Goal: Task Accomplishment & Management: Manage account settings

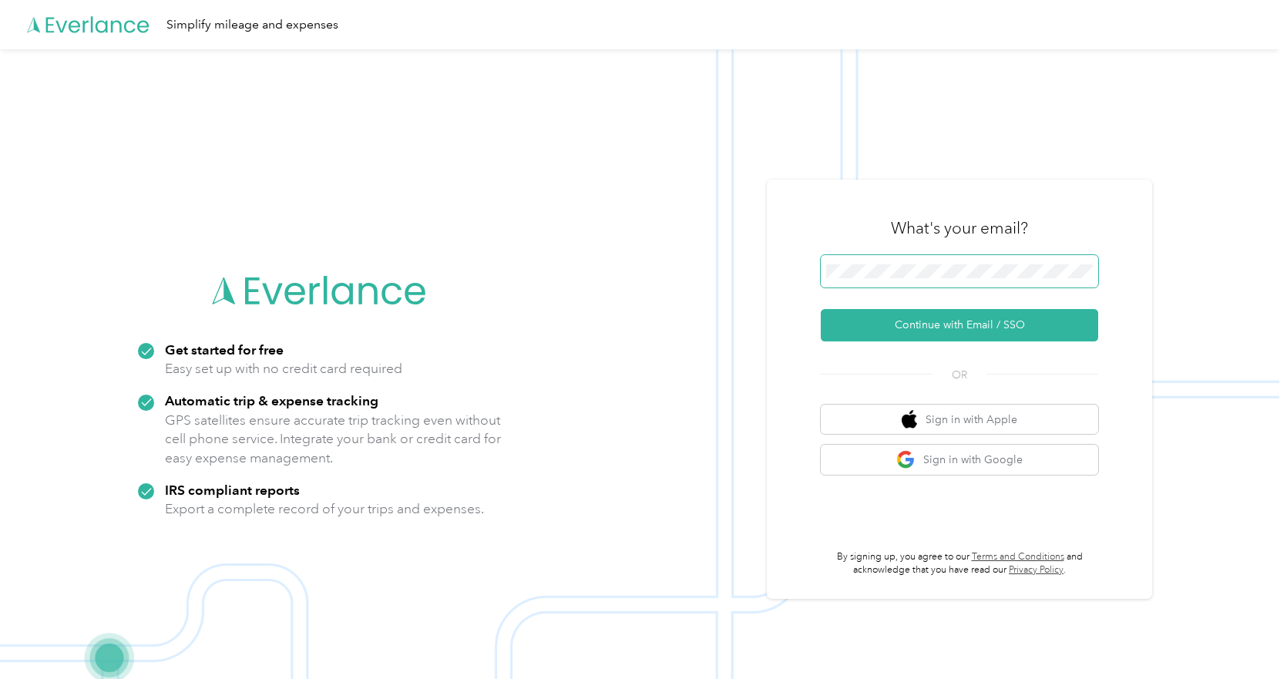
click at [917, 264] on span at bounding box center [959, 271] width 277 height 32
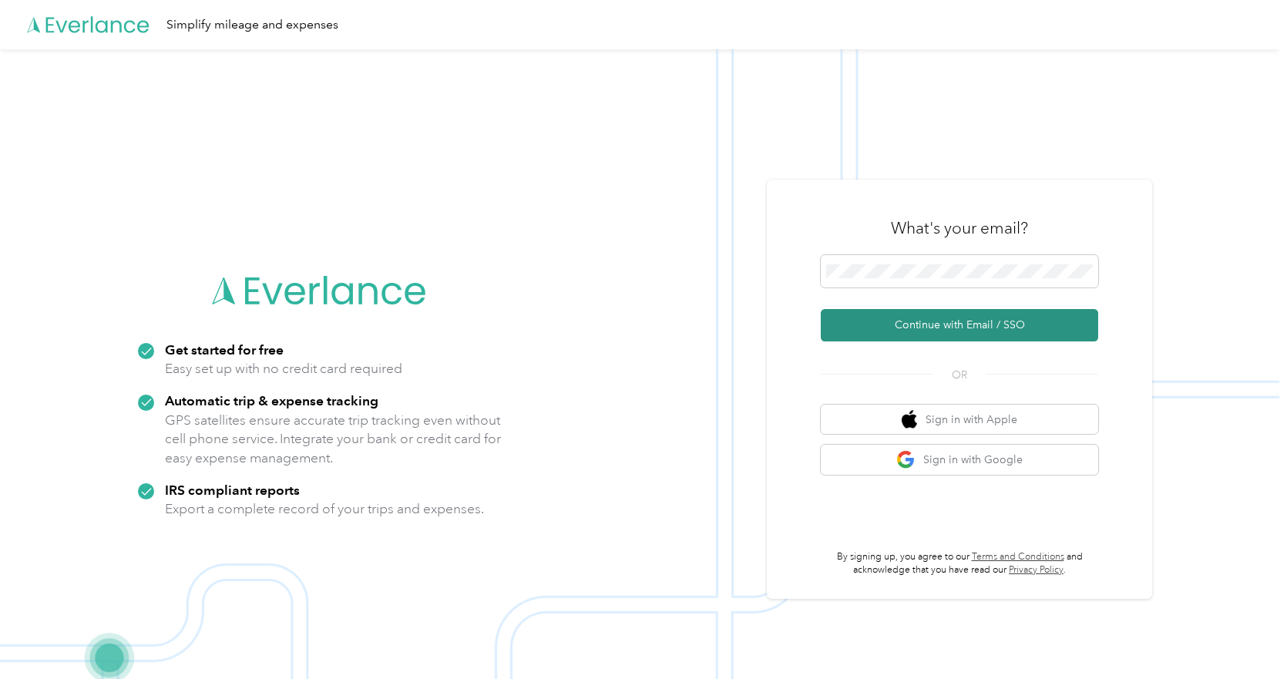
click at [966, 317] on button "Continue with Email / SSO" at bounding box center [959, 325] width 277 height 32
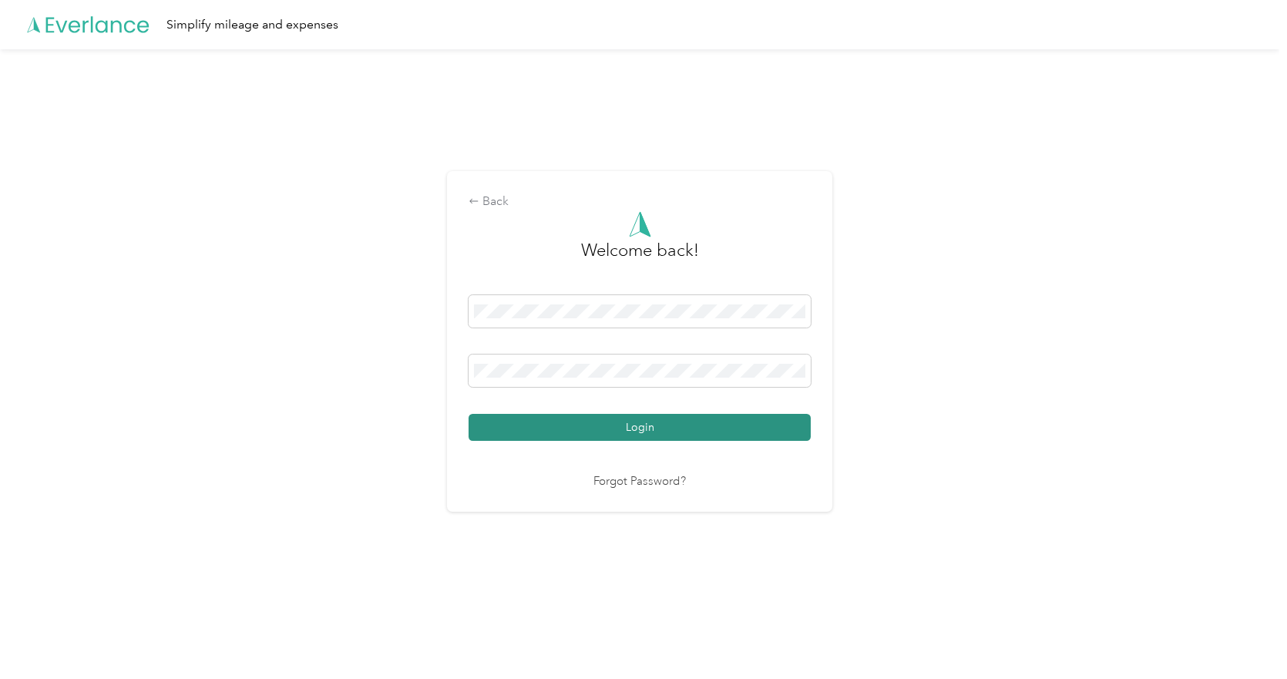
click at [655, 425] on button "Login" at bounding box center [639, 427] width 342 height 27
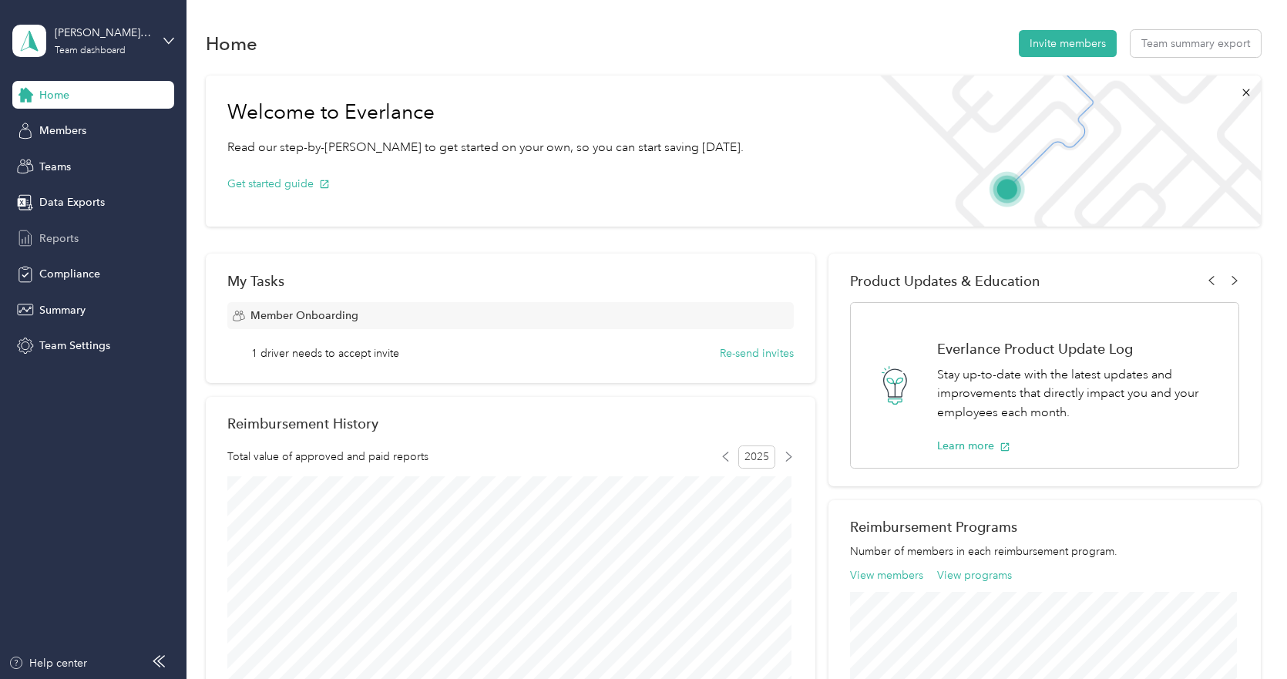
click at [59, 240] on span "Reports" at bounding box center [58, 238] width 39 height 16
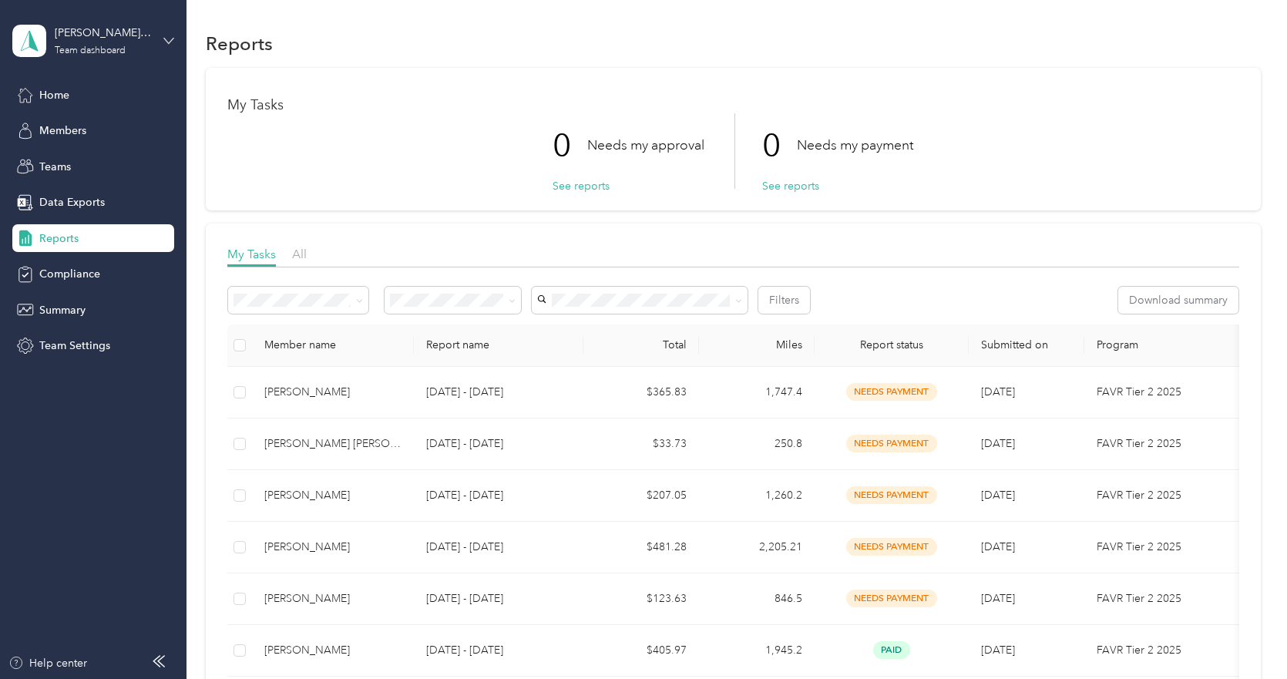
click at [168, 35] on icon at bounding box center [168, 40] width 11 height 11
click at [133, 161] on div "Personal dashboard" at bounding box center [174, 161] width 303 height 27
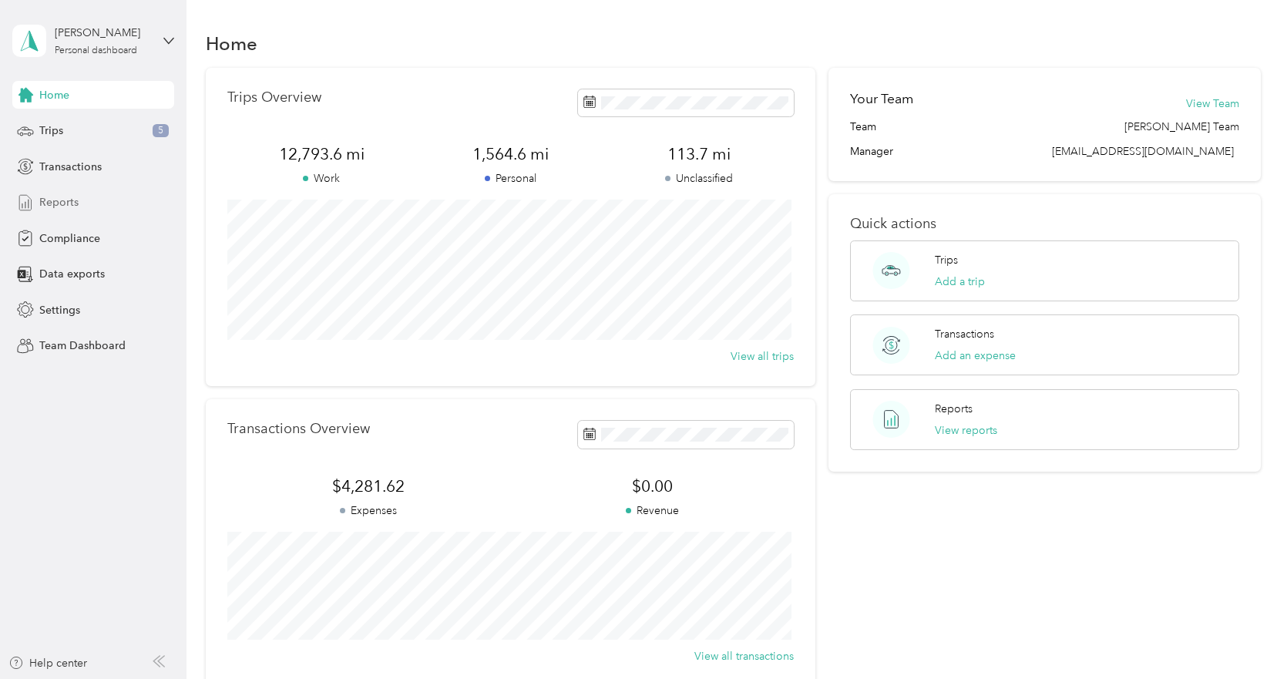
click at [68, 203] on span "Reports" at bounding box center [58, 202] width 39 height 16
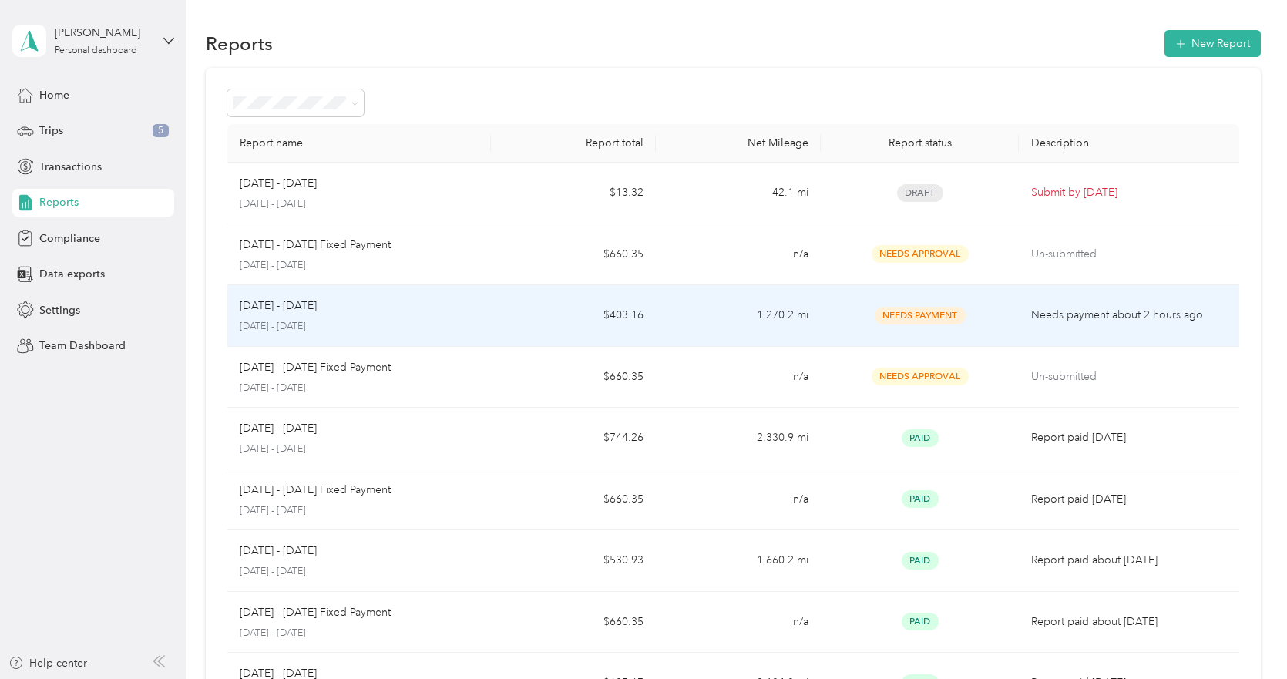
click at [264, 302] on p "Aug 1 - 31, 2025" at bounding box center [278, 305] width 77 height 17
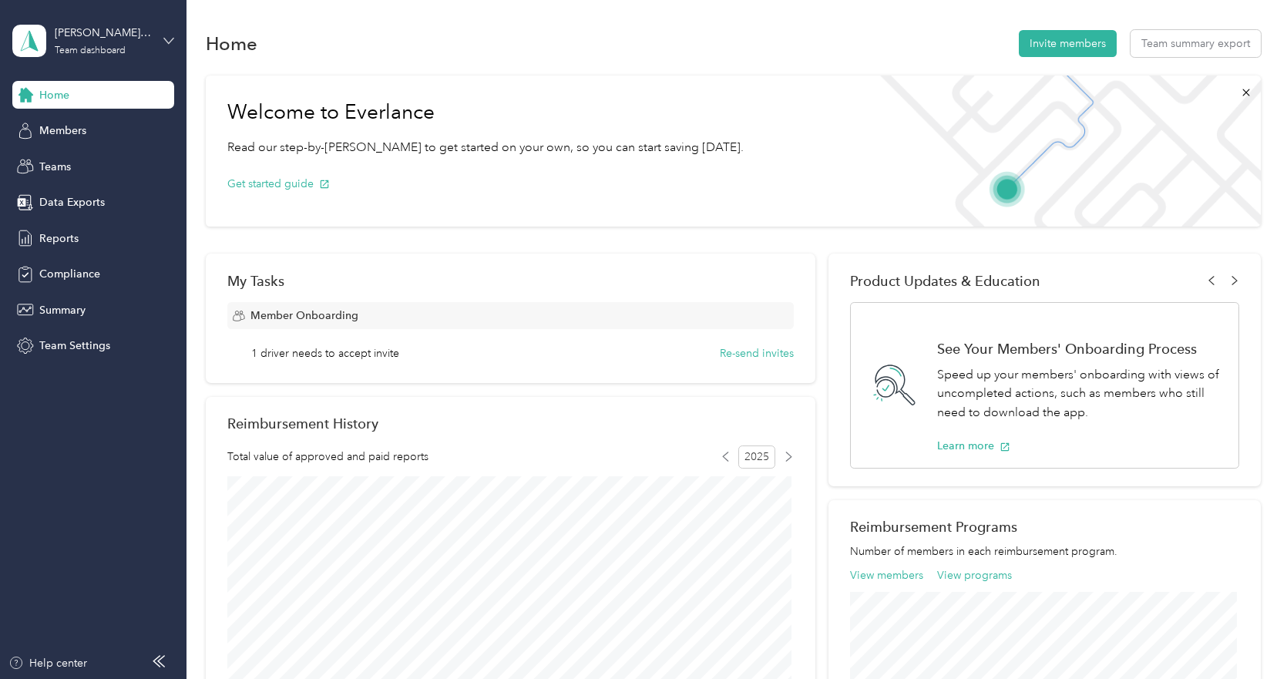
click at [173, 39] on icon at bounding box center [168, 40] width 9 height 5
click at [119, 164] on div "Personal dashboard" at bounding box center [74, 161] width 97 height 16
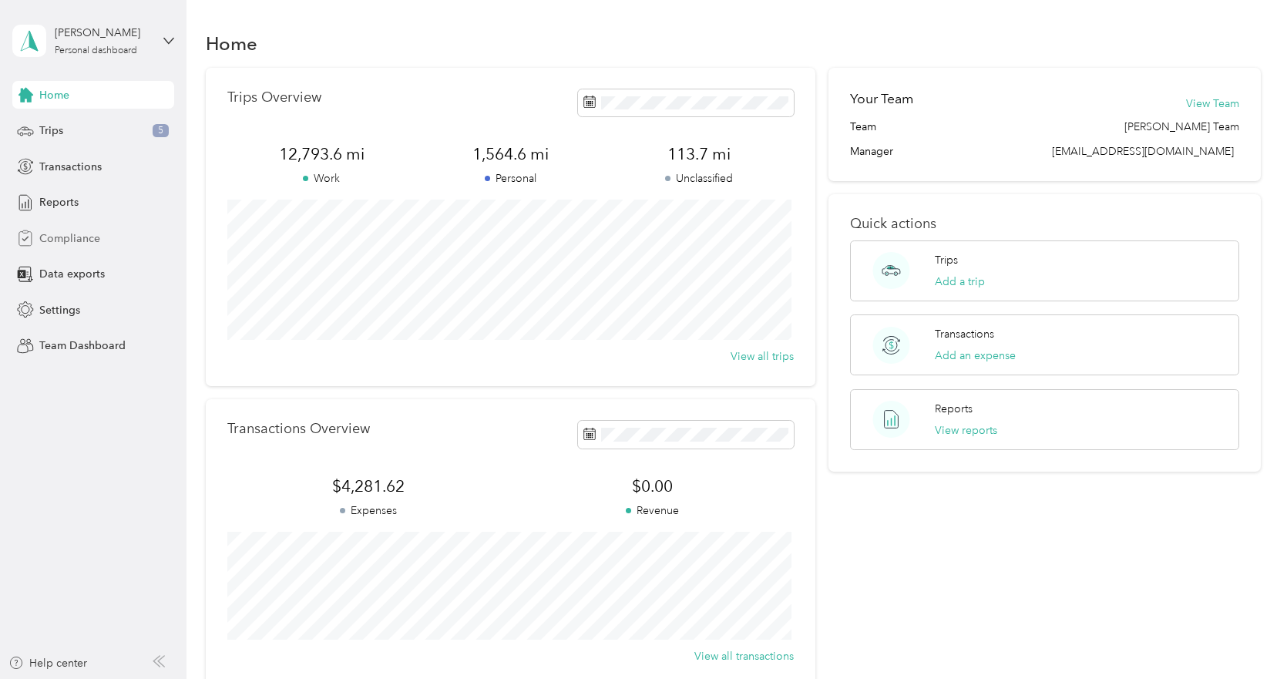
click at [90, 239] on span "Compliance" at bounding box center [69, 238] width 61 height 16
